Goal: Book appointment/travel/reservation

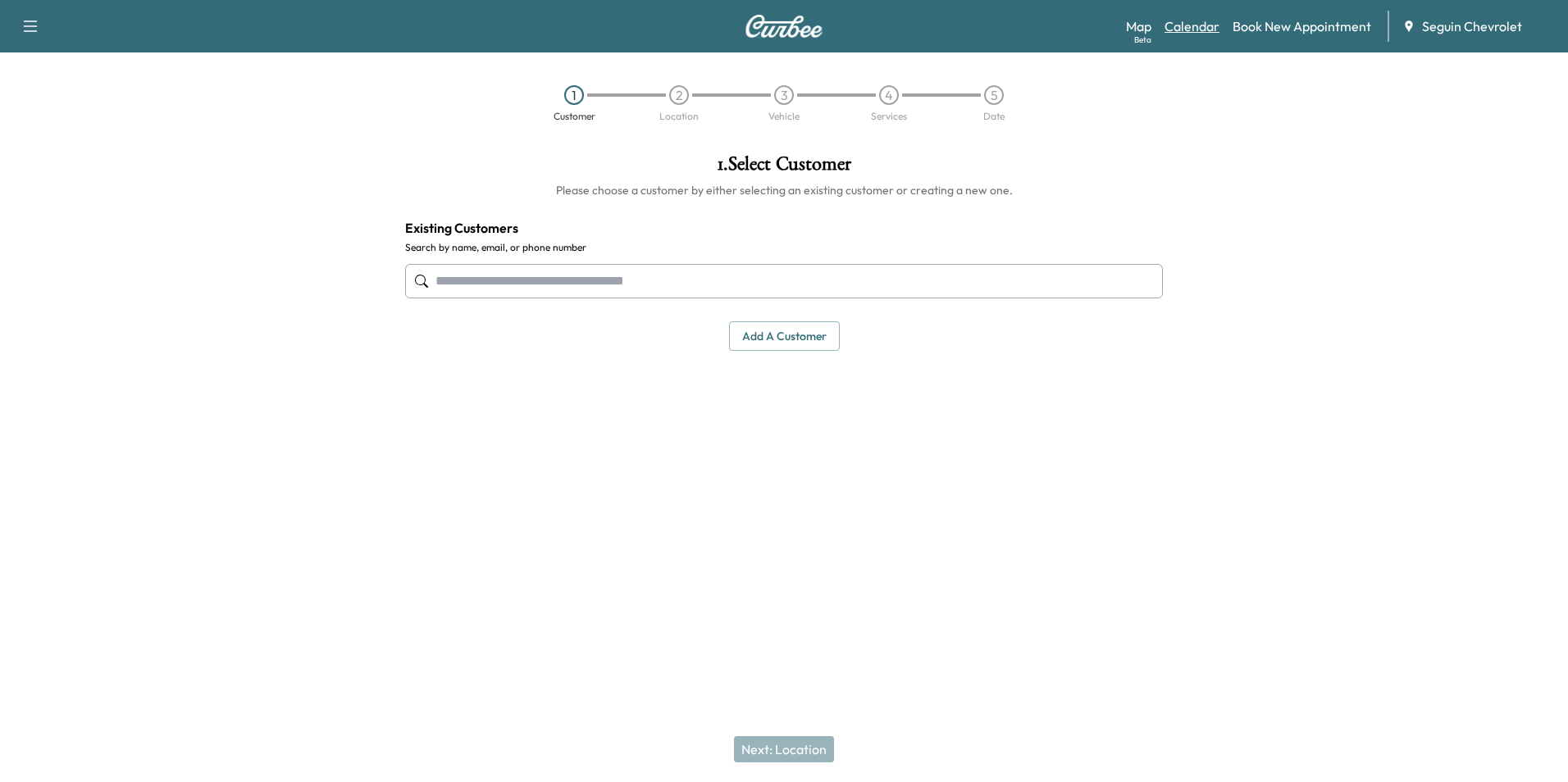
click at [1212, 30] on link "Calendar" at bounding box center [1191, 26] width 55 height 20
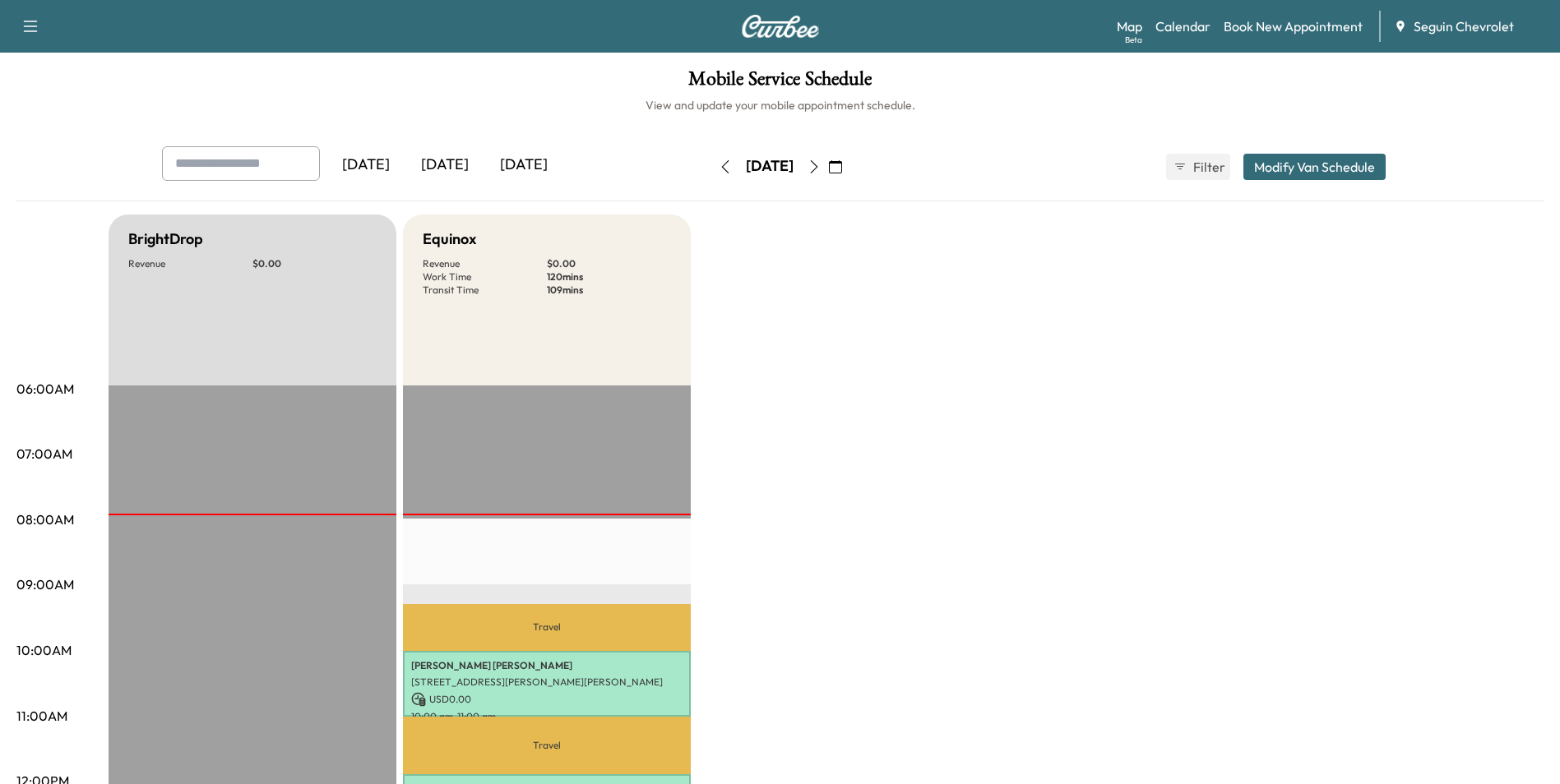
click at [828, 162] on button "button" at bounding box center [814, 167] width 28 height 26
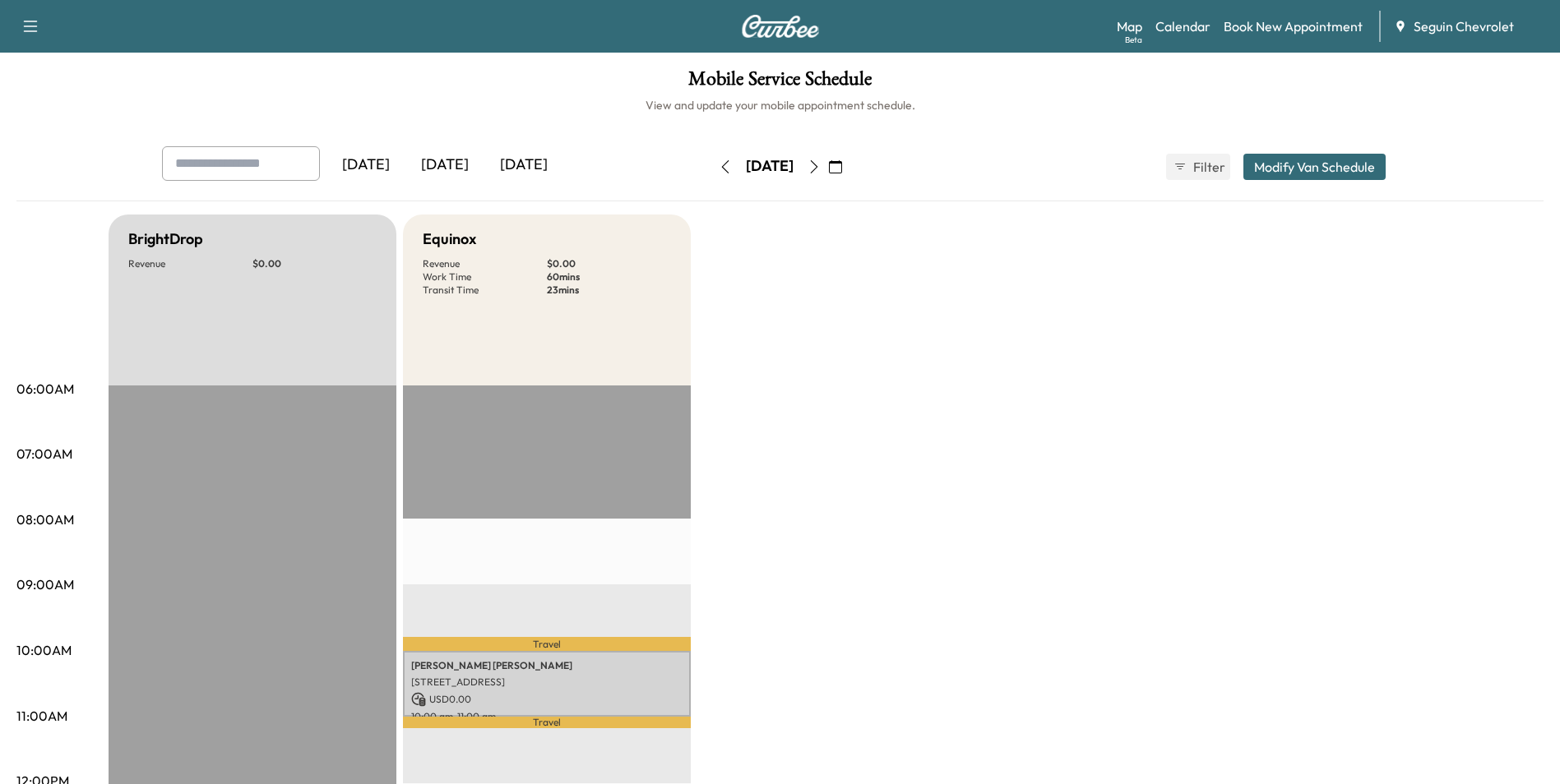
click at [821, 162] on icon "button" at bounding box center [814, 167] width 13 height 13
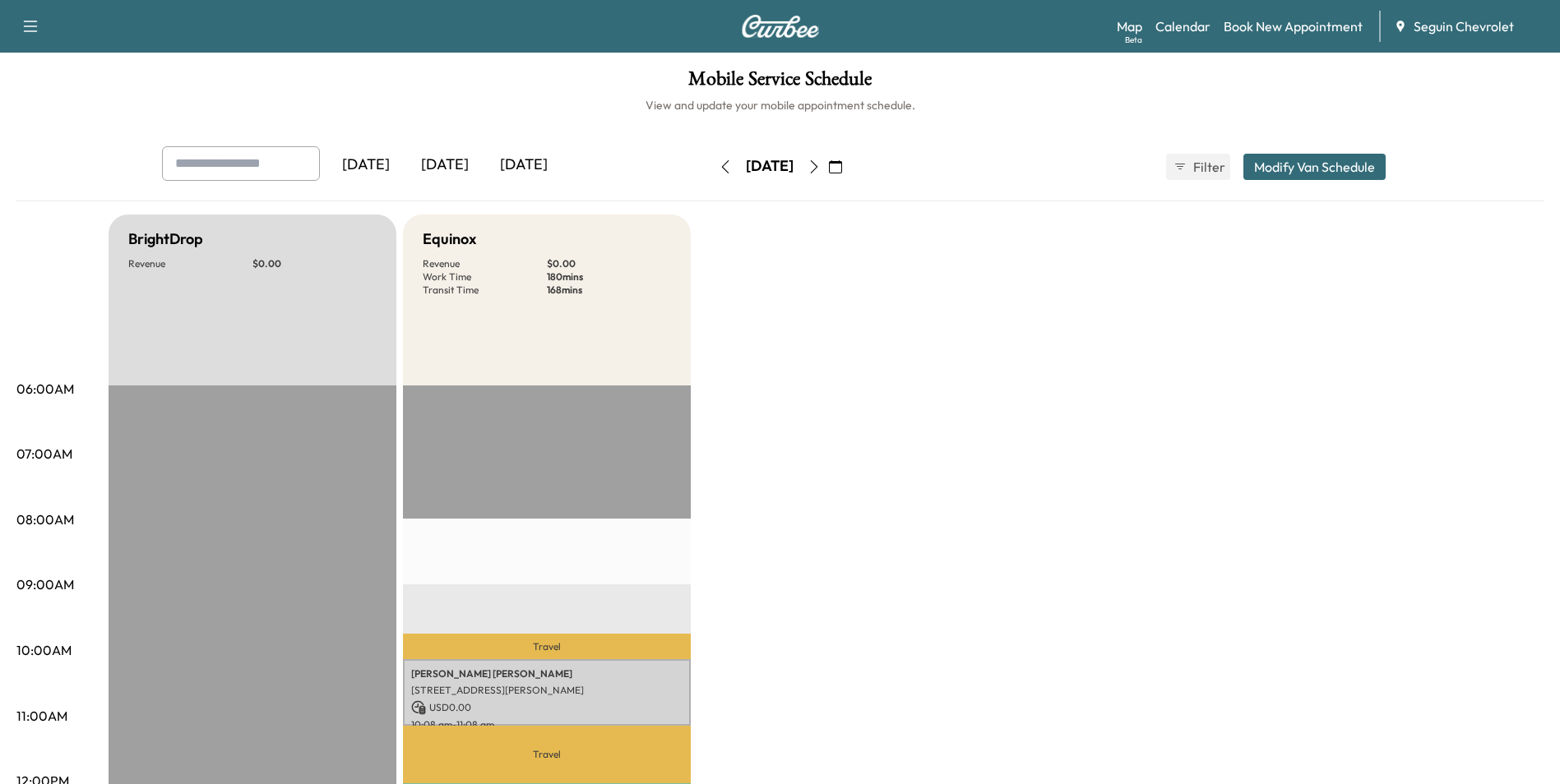
click at [828, 157] on button "button" at bounding box center [814, 167] width 28 height 26
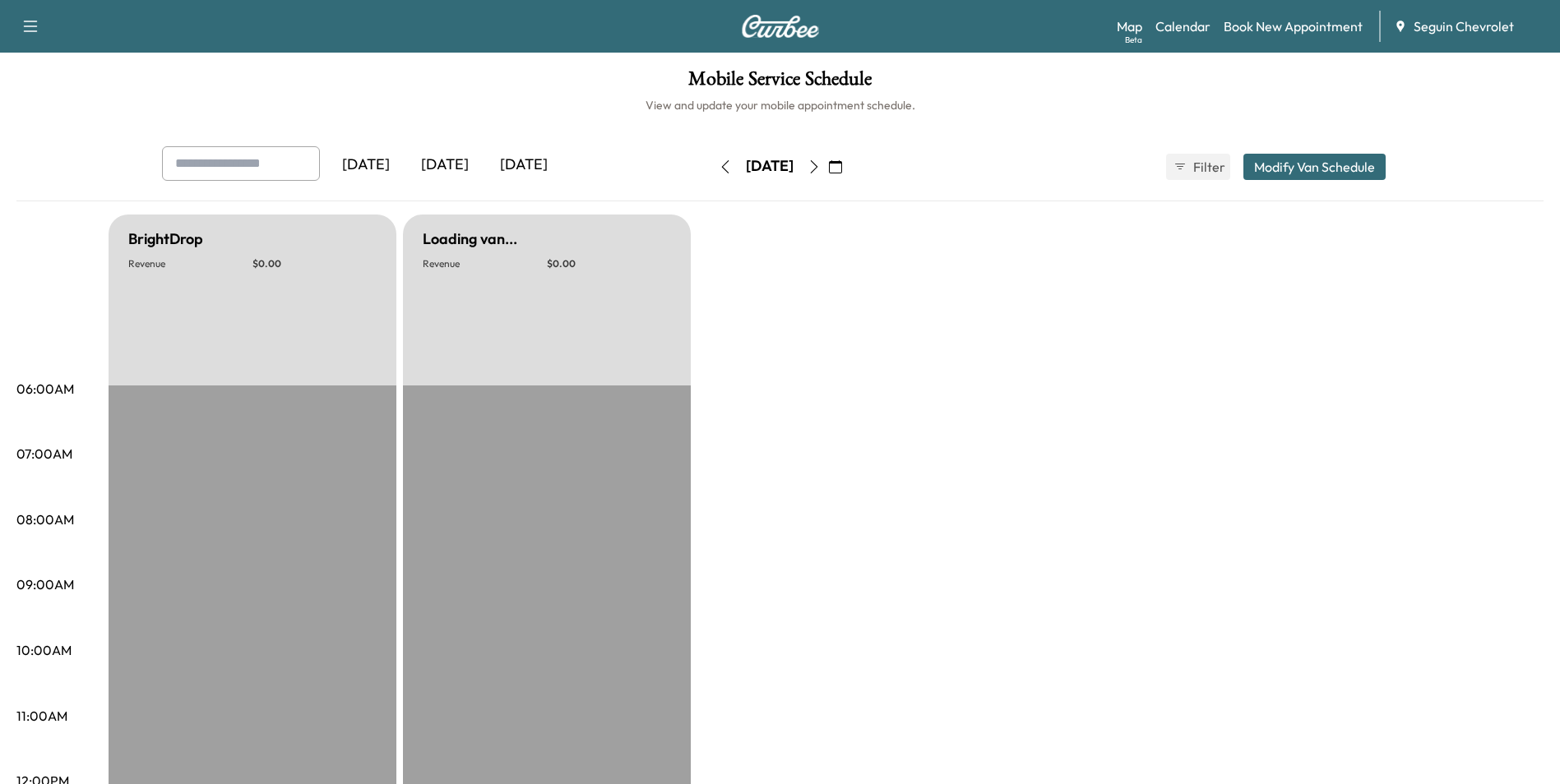
click at [828, 157] on button "button" at bounding box center [814, 167] width 28 height 26
click at [828, 158] on button "button" at bounding box center [814, 167] width 28 height 26
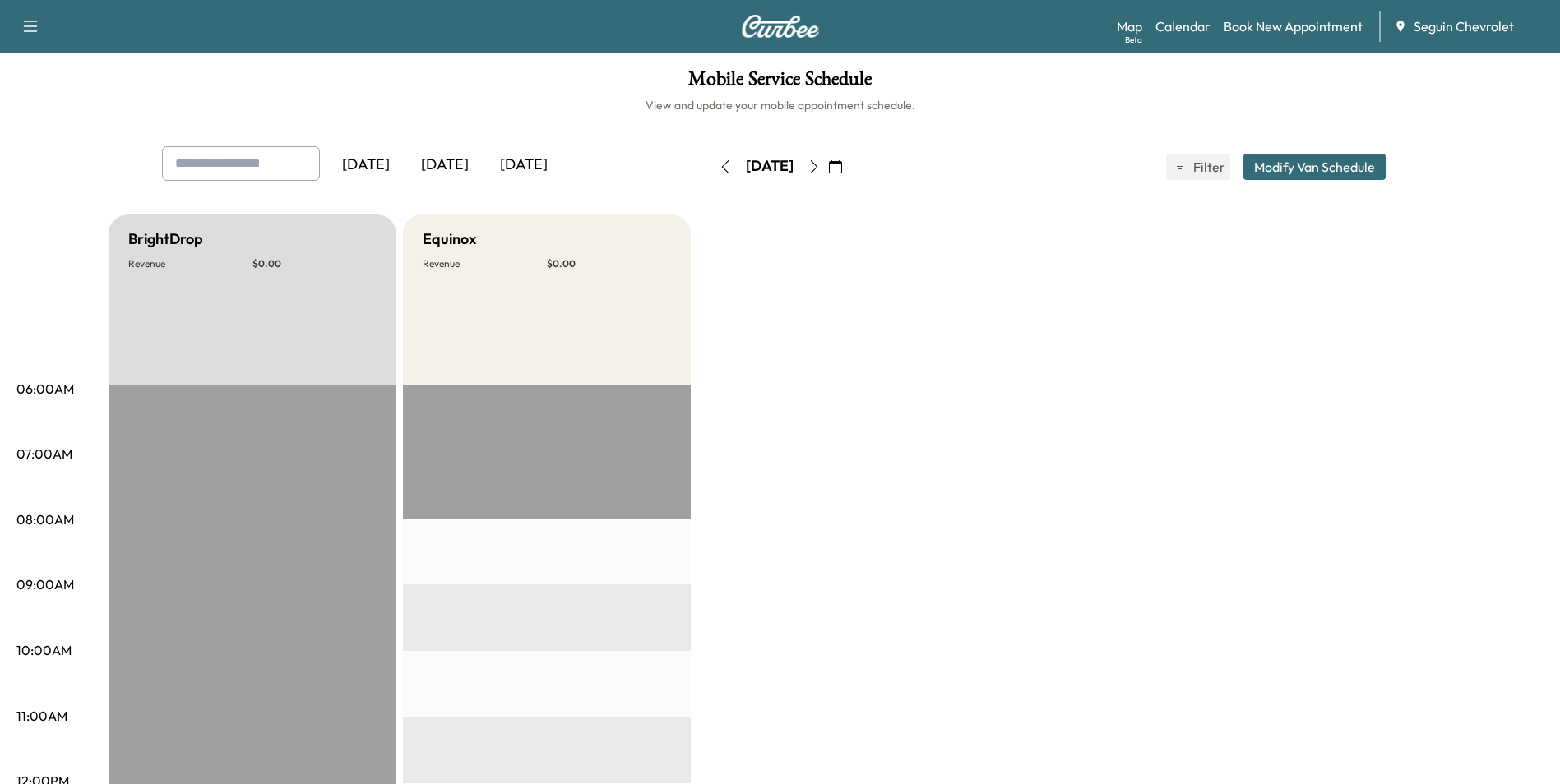
click at [828, 158] on button "button" at bounding box center [814, 167] width 28 height 26
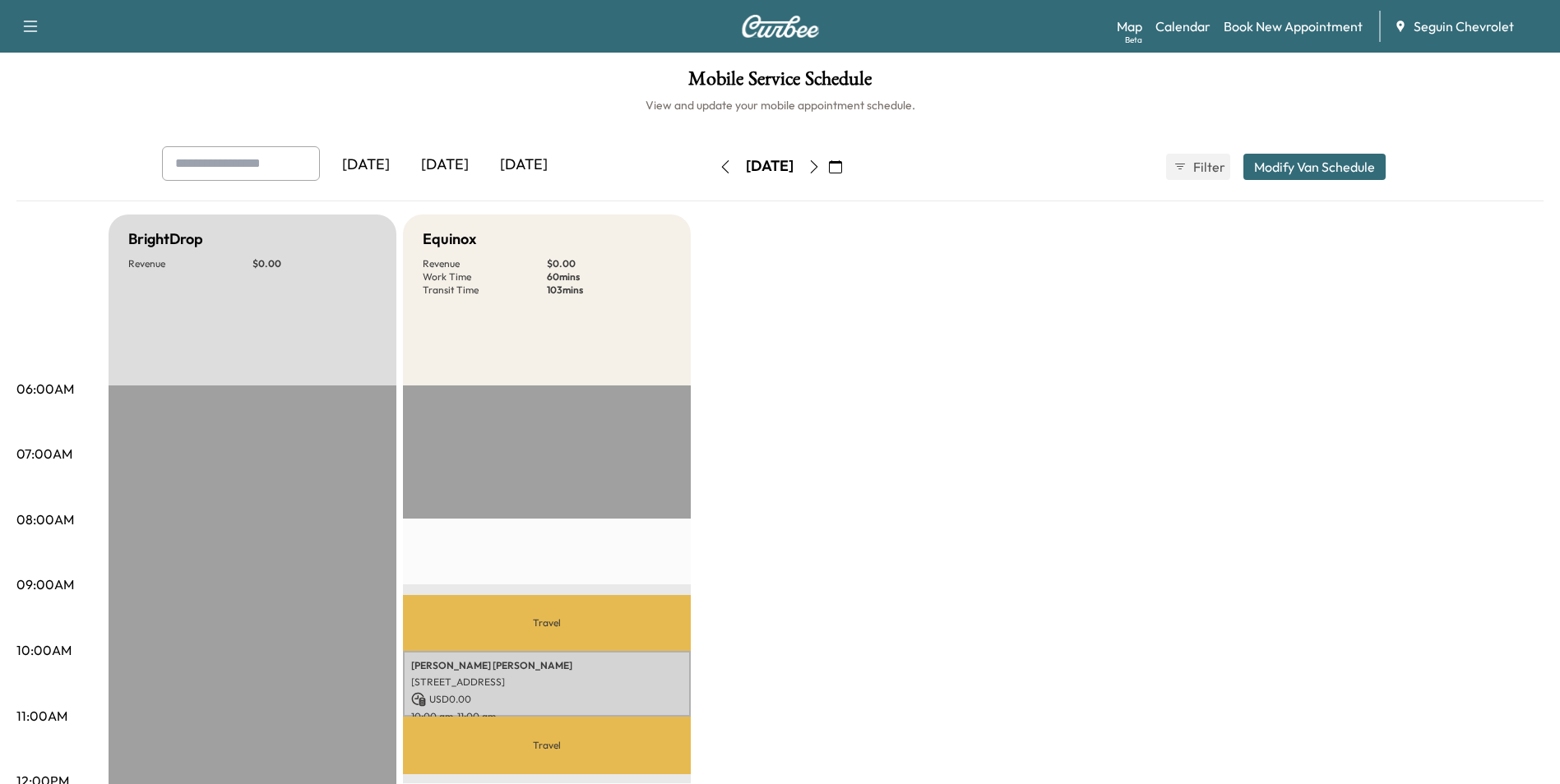
click at [850, 140] on div "[DATE] October 2025 S M T W T F S 28 29 30 1 2 3 4 5 6 7 8 9 10 11 12 13 14 15 …" at bounding box center [780, 166] width 138 height 52
click at [850, 151] on div "[DATE] October 2025 S M T W T F S 28 29 30 1 2 3 4 5 6 7 8 9 10 11 12 13 14 15 …" at bounding box center [780, 166] width 138 height 52
click at [828, 158] on button "button" at bounding box center [814, 167] width 28 height 26
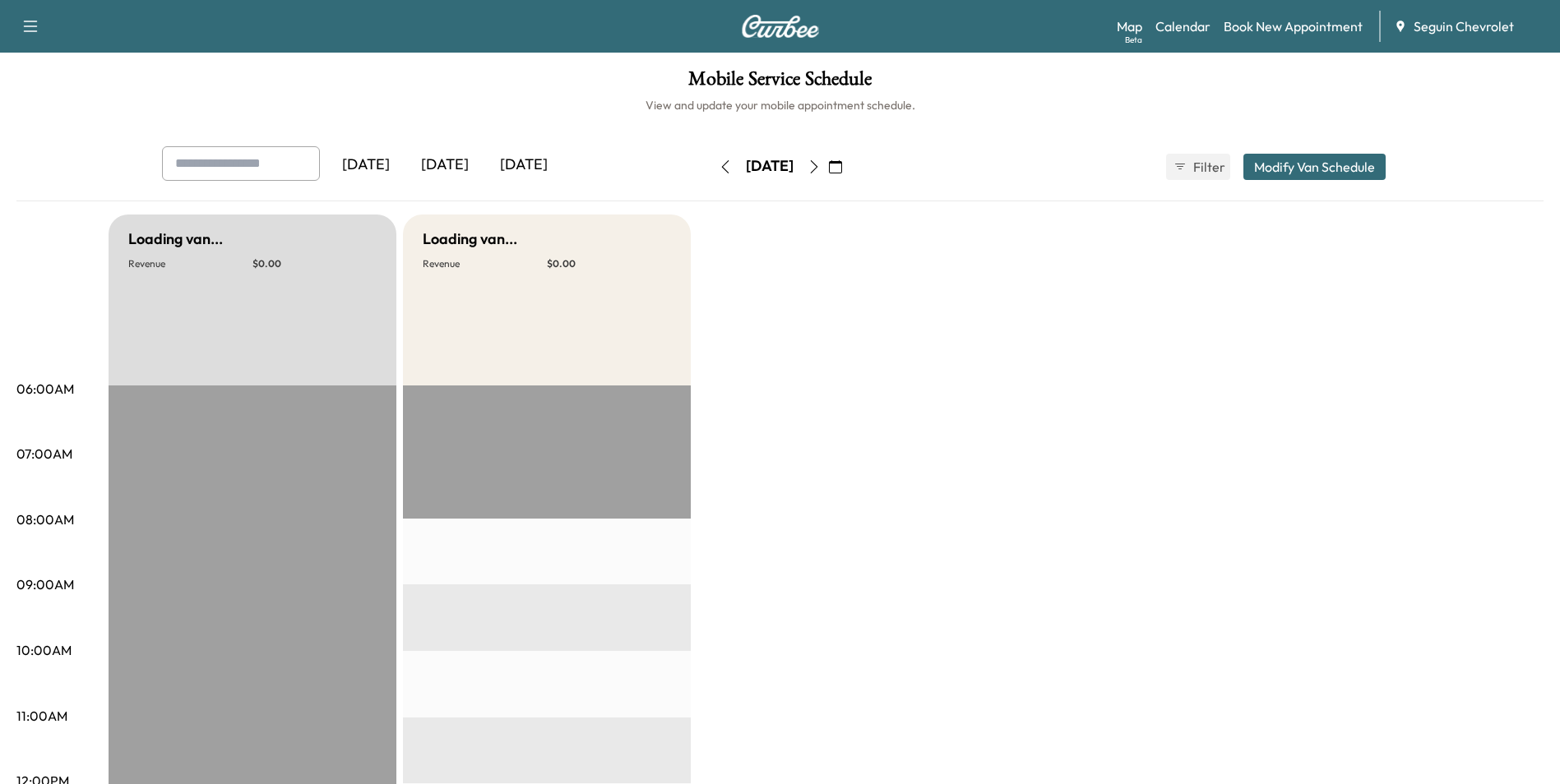
click at [850, 158] on button "button" at bounding box center [836, 167] width 28 height 26
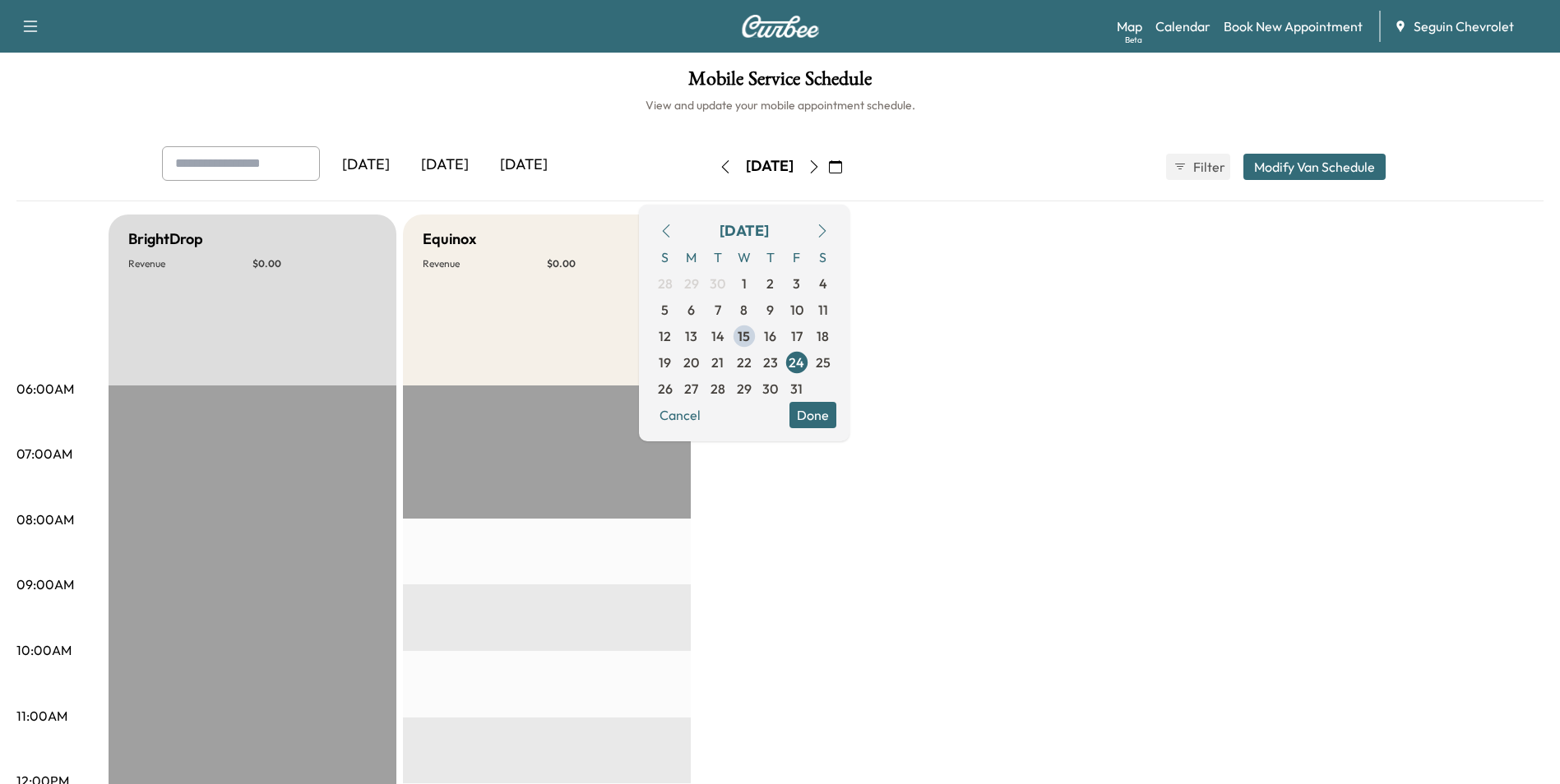
click at [680, 94] on h1 "Mobile Service Schedule" at bounding box center [780, 83] width 1527 height 28
click at [599, 99] on h6 "View and update your mobile appointment schedule." at bounding box center [780, 106] width 1527 height 17
click at [711, 146] on div "[DATE] October 2025 S M T W T F S 28 29 30 1 2 3 4 5 6 7 8 9 10 11 12 13 14 15 …" at bounding box center [780, 166] width 138 height 52
click at [719, 163] on icon "button" at bounding box center [725, 167] width 13 height 13
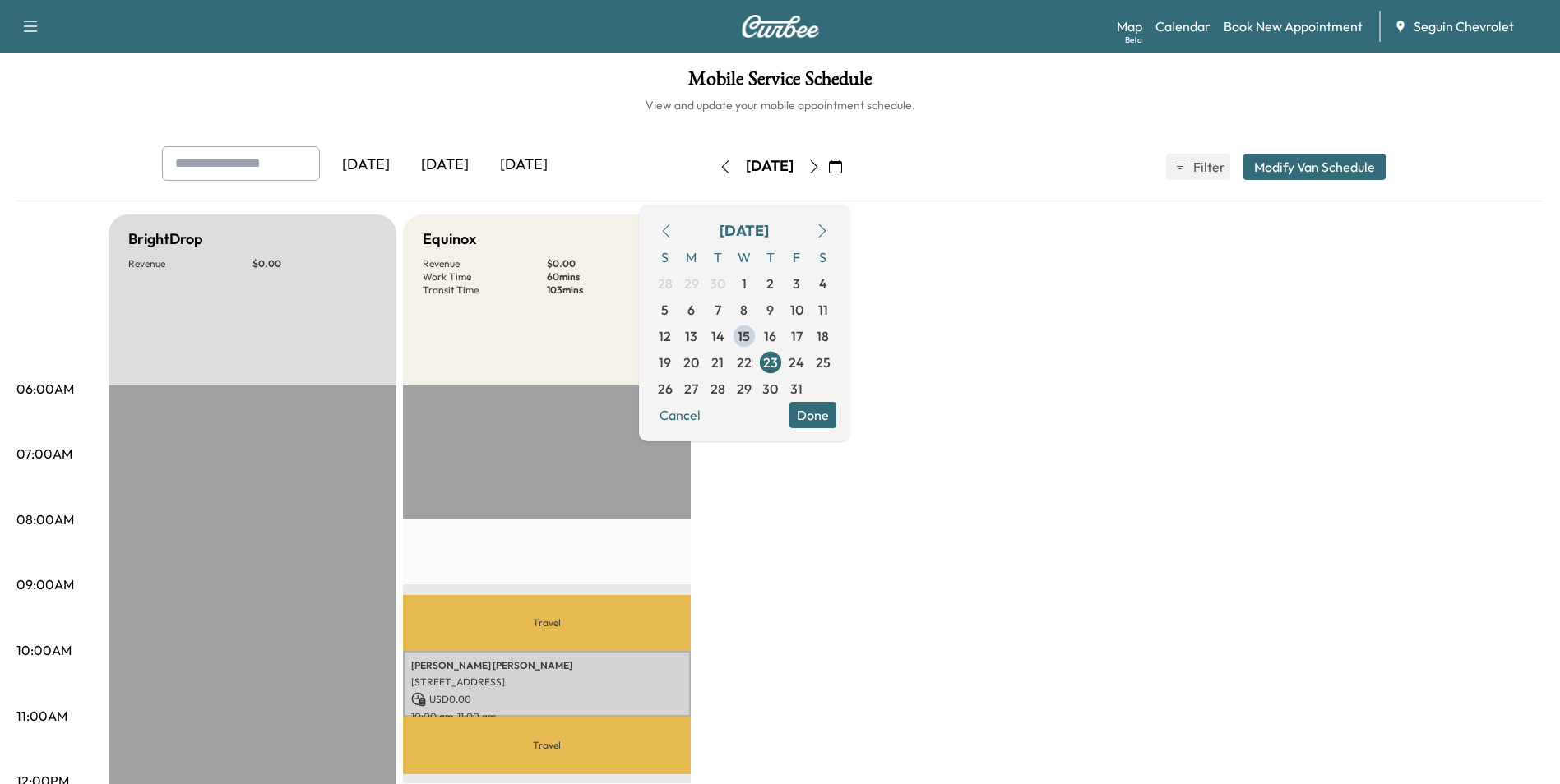
click at [537, 95] on h1 "Mobile Service Schedule" at bounding box center [780, 83] width 1527 height 28
